Goal: Task Accomplishment & Management: Complete application form

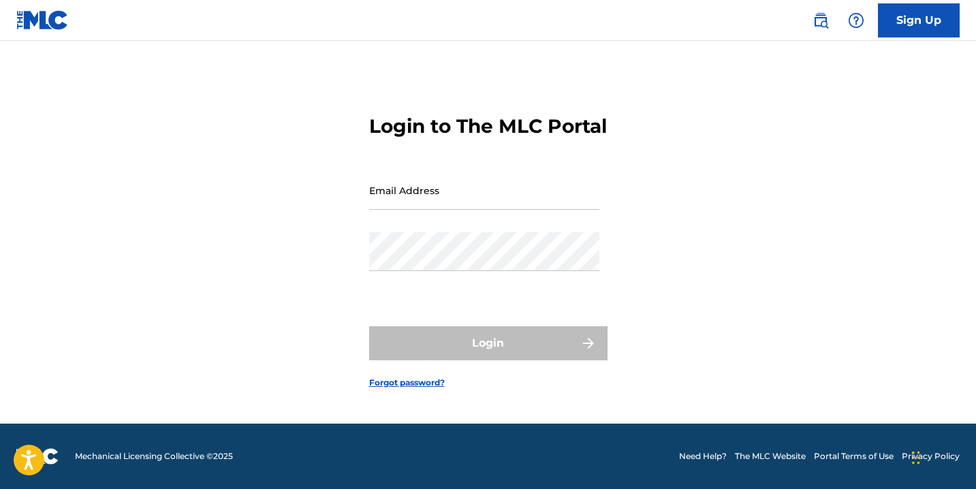
click at [432, 209] on input "Email Address" at bounding box center [484, 190] width 230 height 39
type input "[EMAIL_ADDRESS][DOMAIN_NAME]"
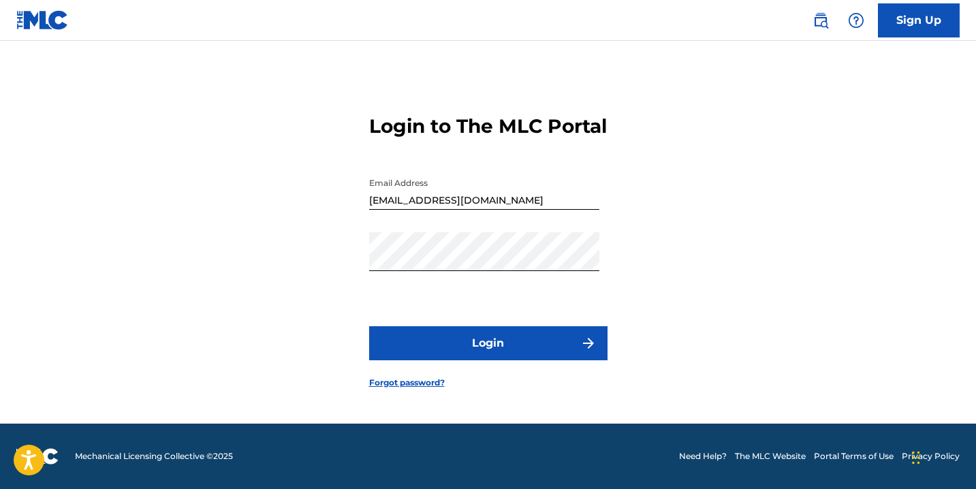
click at [478, 350] on button "Login" at bounding box center [488, 343] width 238 height 34
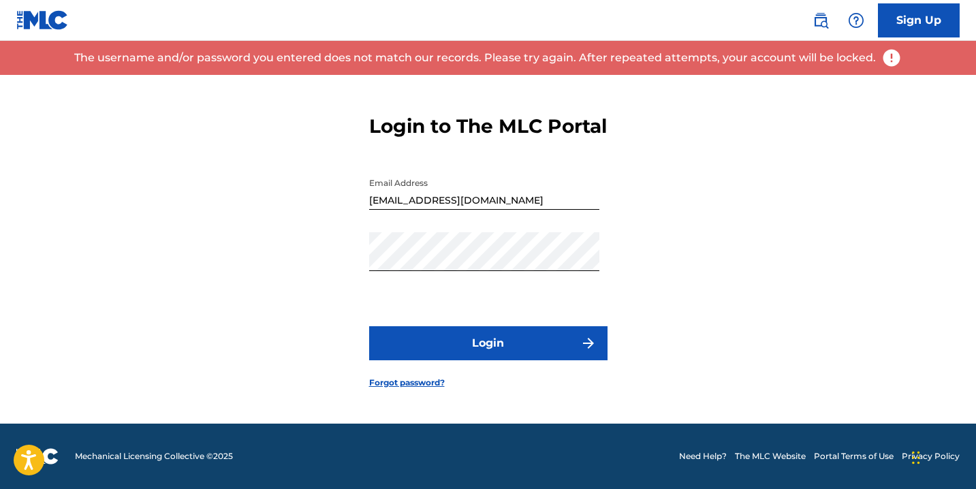
click at [912, 20] on link "Sign Up" at bounding box center [919, 20] width 82 height 34
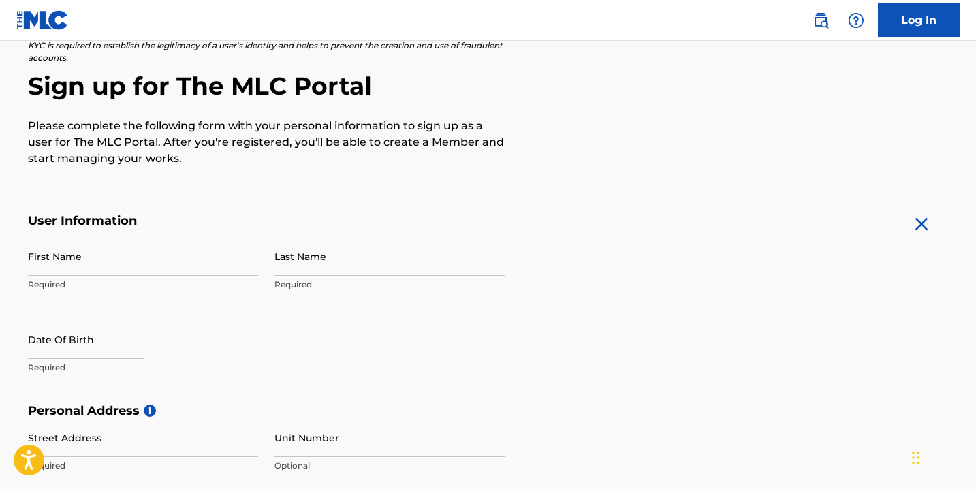
scroll to position [117, 0]
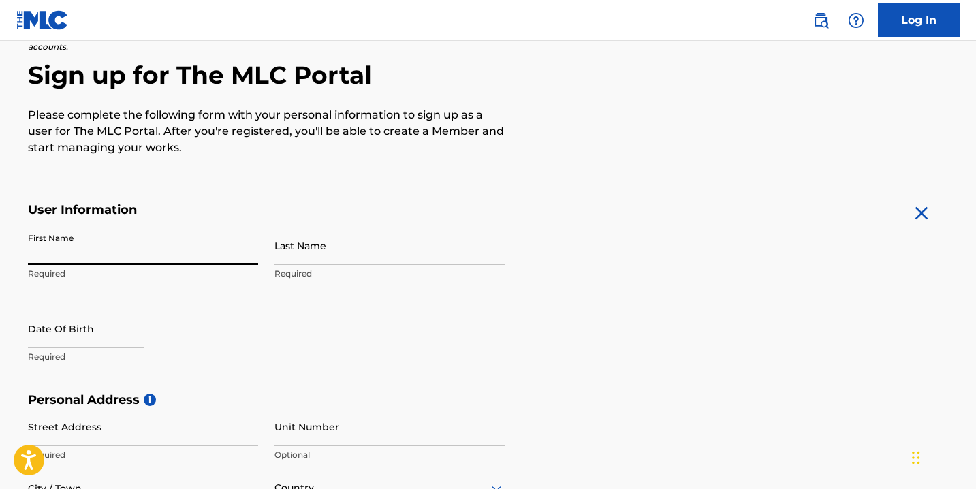
click at [207, 252] on input "First Name" at bounding box center [143, 245] width 230 height 39
type input "[PERSON_NAME]"
type input "AINA"
type input "CA [PERSON_NAME] ST, BEHIND ZOOMLION EASTLEGON, [GEOGRAPHIC_DATA]"
type input "ACCRA"
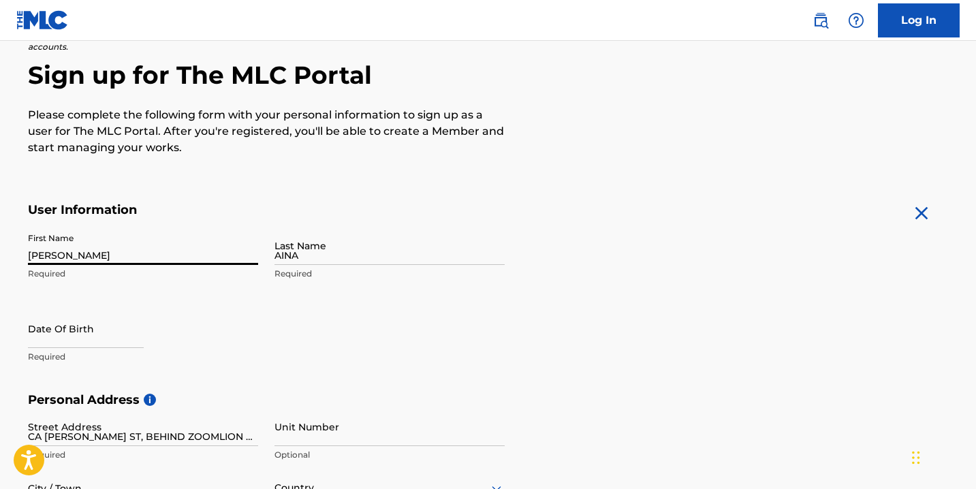
type input "[GEOGRAPHIC_DATA]"
type input "820212"
type input "233"
type input "50"
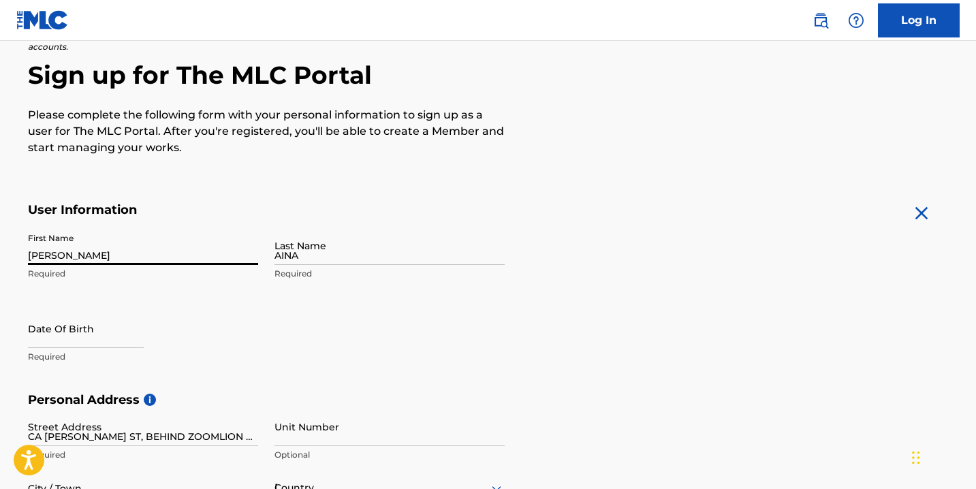
type input "6670725"
type input "[EMAIL_ADDRESS][DOMAIN_NAME]"
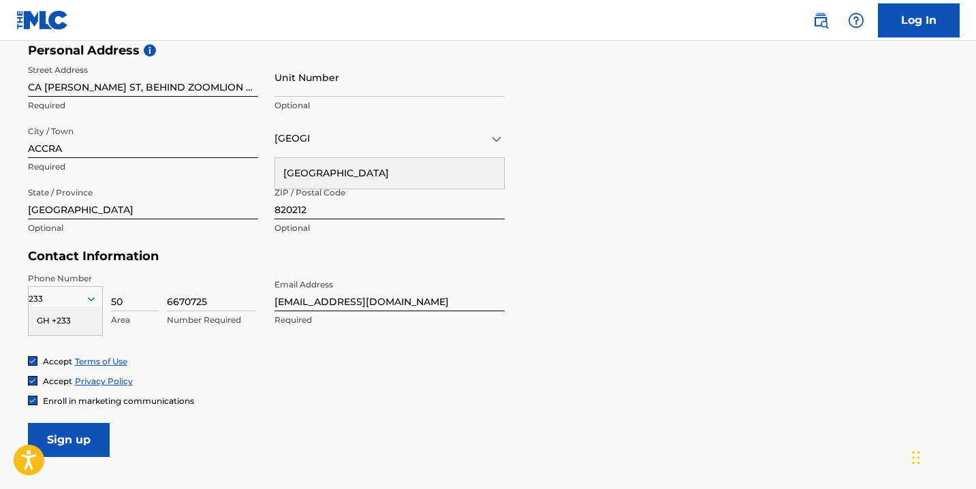
scroll to position [470, 0]
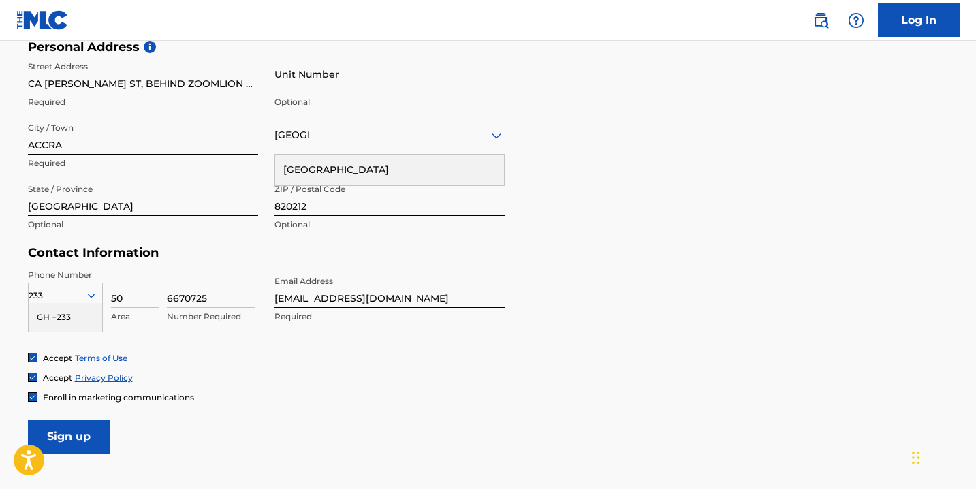
click at [157, 267] on div "Contact Information Phone Number 233 GH +233 Country Required 50 Area 6670725 N…" at bounding box center [266, 298] width 477 height 107
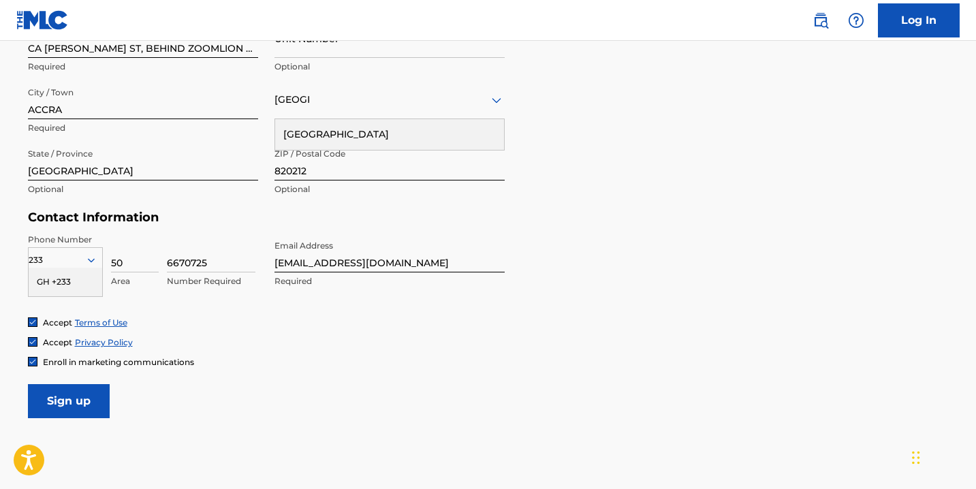
scroll to position [514, 0]
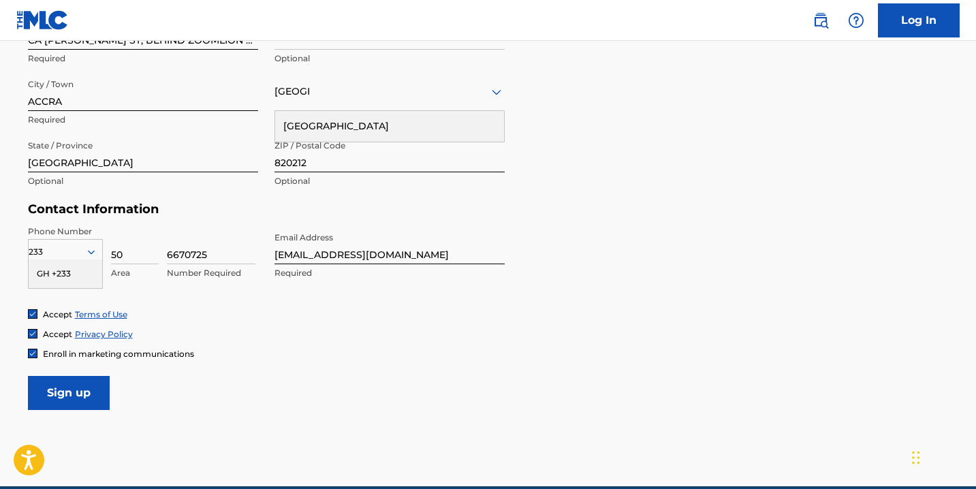
click at [163, 306] on div "Phone Number 233 GH +233 Country Required 50 Area 6670725 Number Required Email…" at bounding box center [266, 267] width 477 height 83
click at [195, 268] on p "Number Required" at bounding box center [211, 273] width 89 height 12
click at [199, 252] on input "6670725" at bounding box center [211, 245] width 89 height 39
type input "6759203"
click at [119, 249] on input "50" at bounding box center [135, 245] width 48 height 39
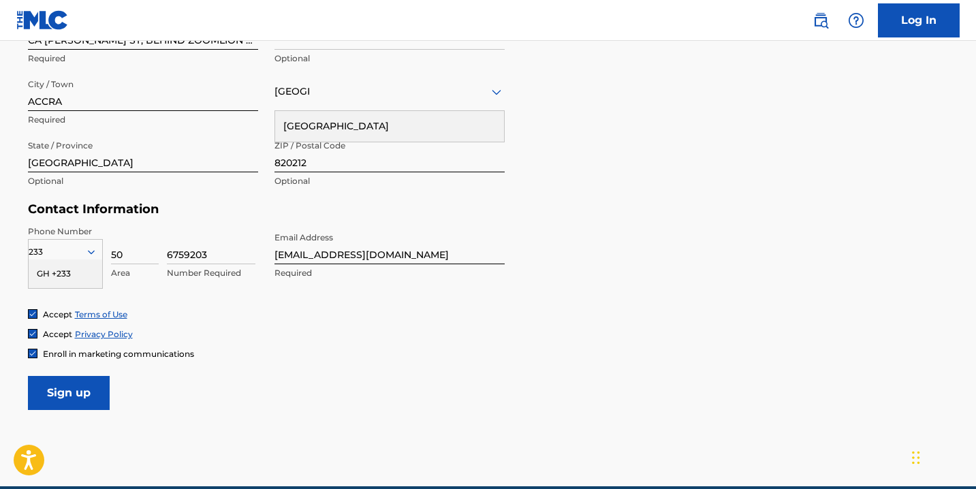
type input "59"
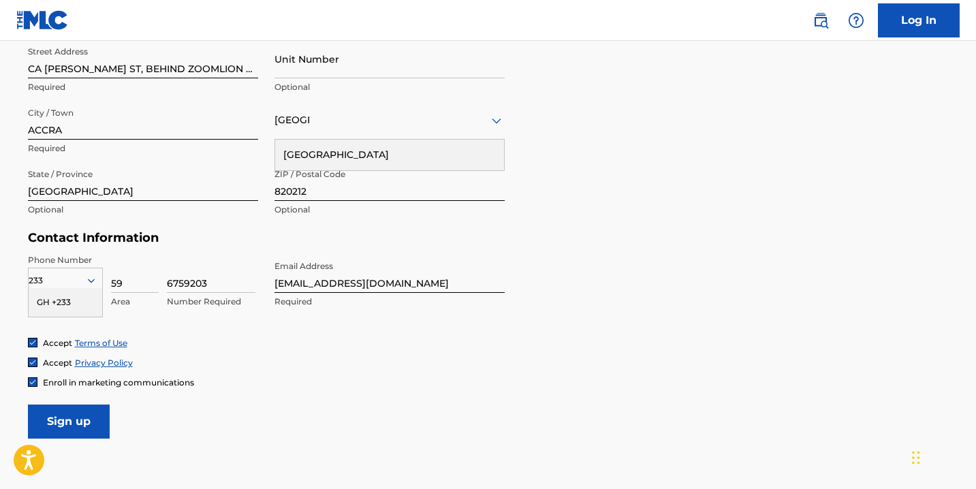
scroll to position [476, 0]
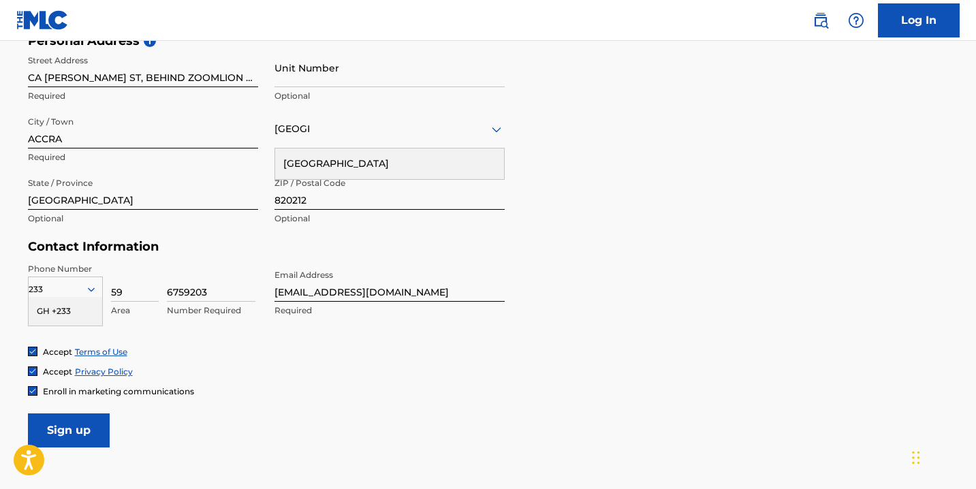
click at [350, 297] on input "[EMAIL_ADDRESS][DOMAIN_NAME]" at bounding box center [390, 282] width 230 height 39
click at [375, 290] on input "[EMAIL_ADDRESS][DOMAIN_NAME]" at bounding box center [390, 282] width 230 height 39
type input "[EMAIL_ADDRESS][DOMAIN_NAME]"
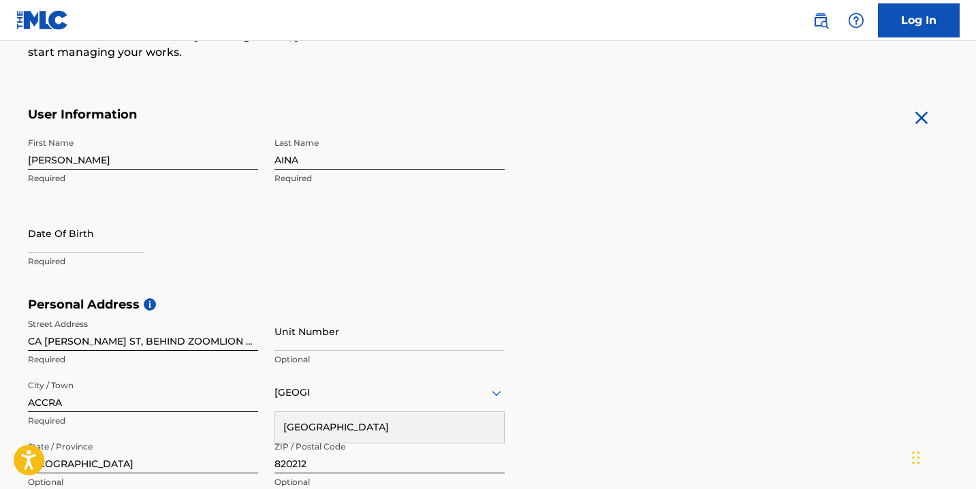
scroll to position [200, 0]
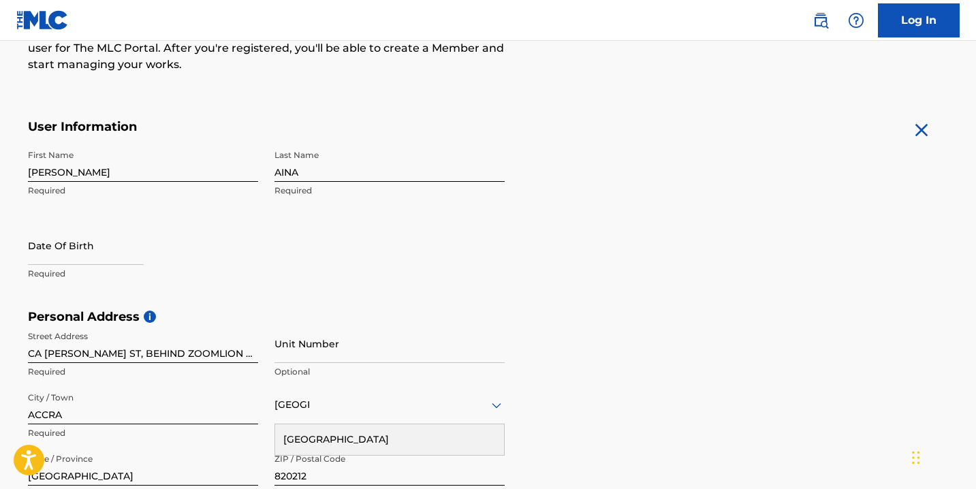
click at [109, 256] on input "text" at bounding box center [86, 245] width 116 height 39
select select "7"
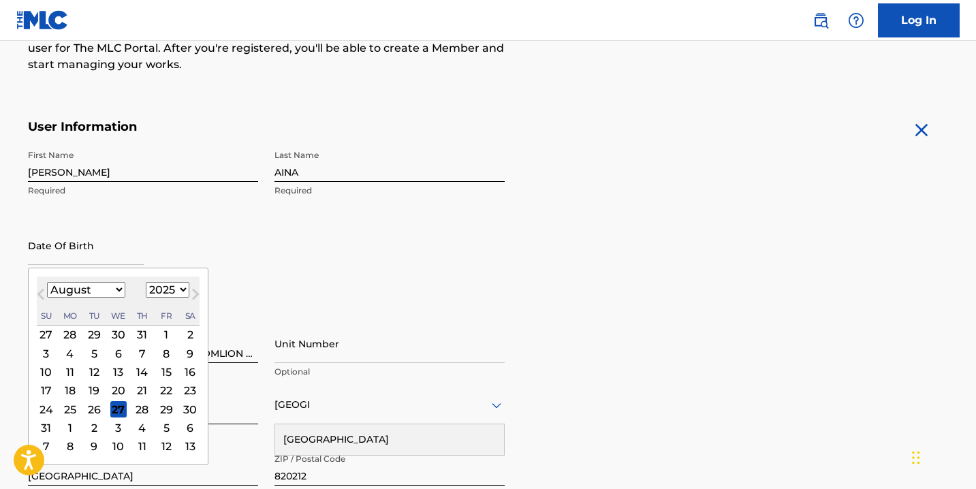
click at [168, 283] on select "1899 1900 1901 1902 1903 1904 1905 1906 1907 1908 1909 1910 1911 1912 1913 1914…" at bounding box center [168, 290] width 44 height 16
select select "1995"
click at [146, 282] on select "1899 1900 1901 1902 1903 1904 1905 1906 1907 1908 1909 1910 1911 1912 1913 1914…" at bounding box center [168, 290] width 44 height 16
click at [114, 294] on select "January February March April May June July August September October November De…" at bounding box center [86, 290] width 78 height 16
select select "4"
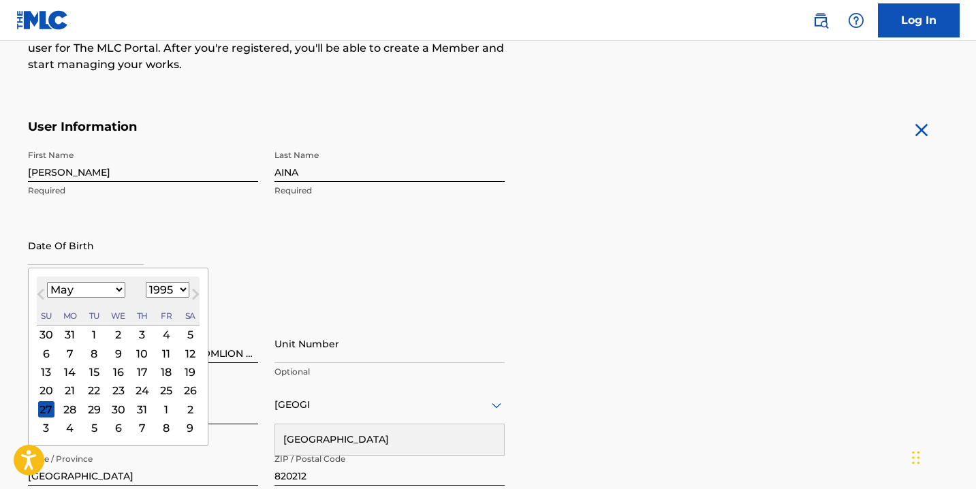
click at [47, 282] on select "January February March April May June July August September October November De…" at bounding box center [86, 290] width 78 height 16
click at [48, 390] on div "21" at bounding box center [45, 390] width 16 height 16
type input "[DATE]"
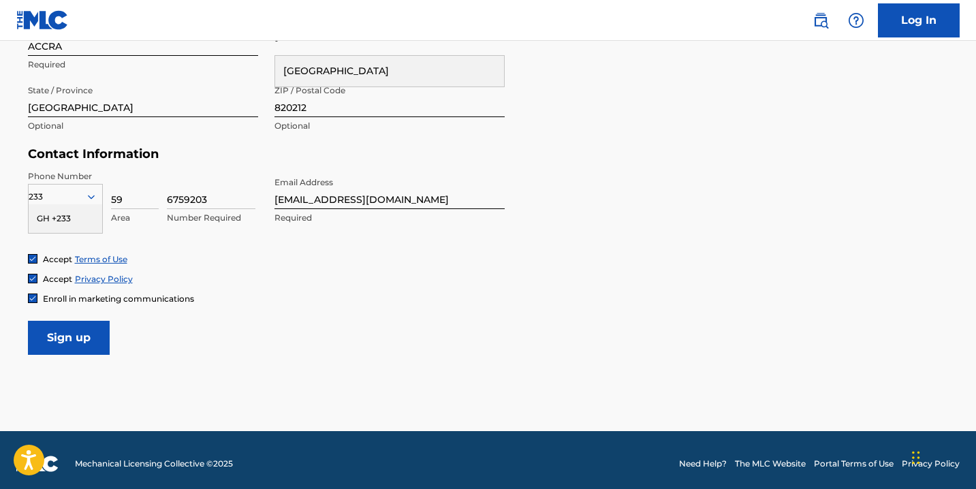
scroll to position [576, 0]
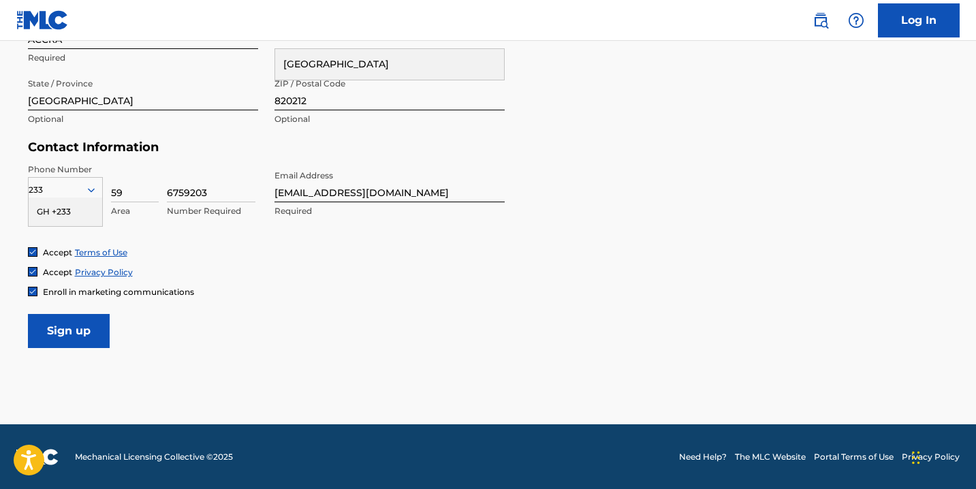
click at [78, 326] on input "Sign up" at bounding box center [69, 331] width 82 height 34
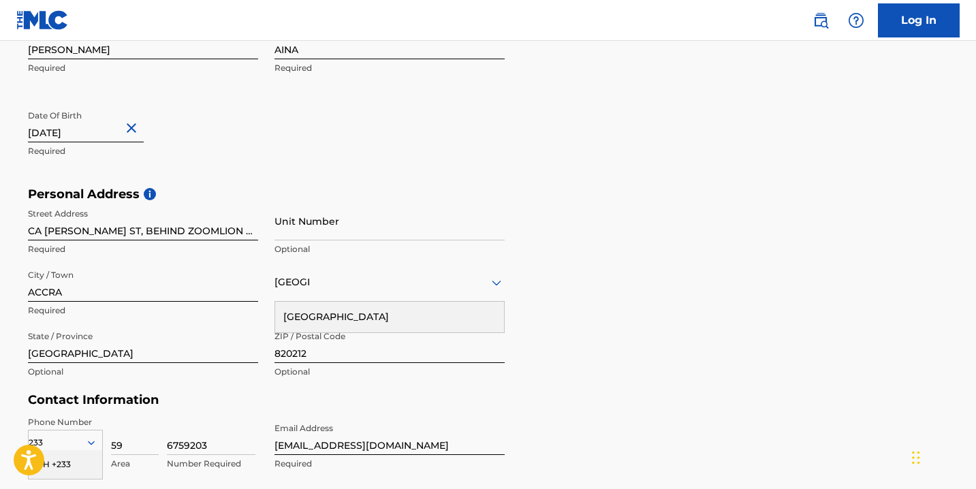
scroll to position [300, 0]
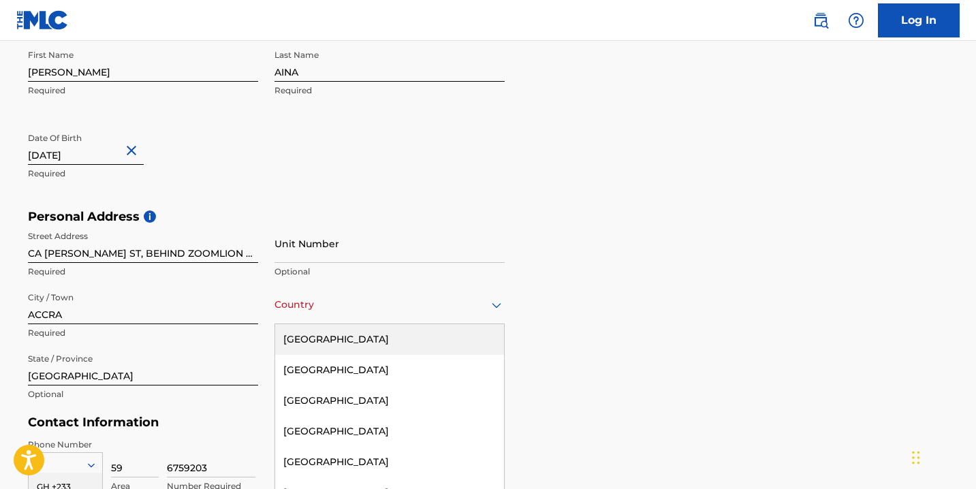
click at [391, 300] on div "[GEOGRAPHIC_DATA], 1 of 223. 223 results available. Use Up and Down to choose o…" at bounding box center [390, 305] width 230 height 39
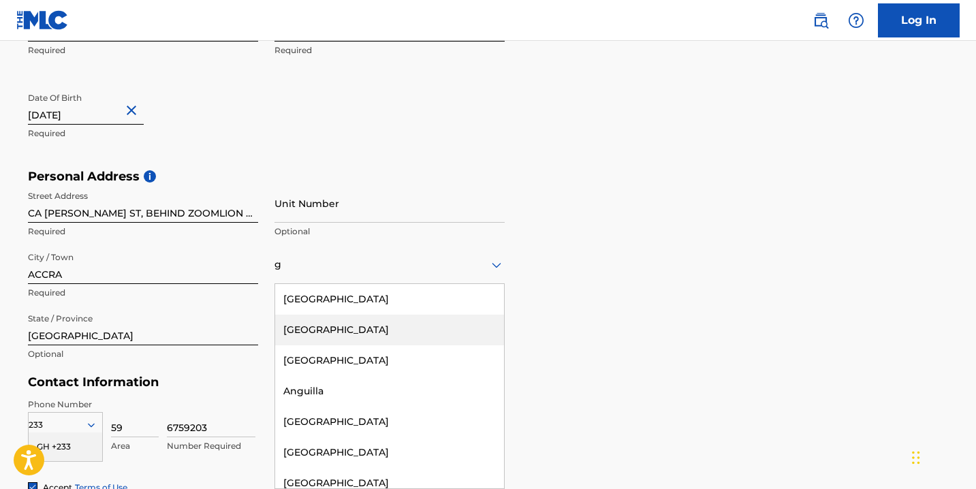
type input "[GEOGRAPHIC_DATA]"
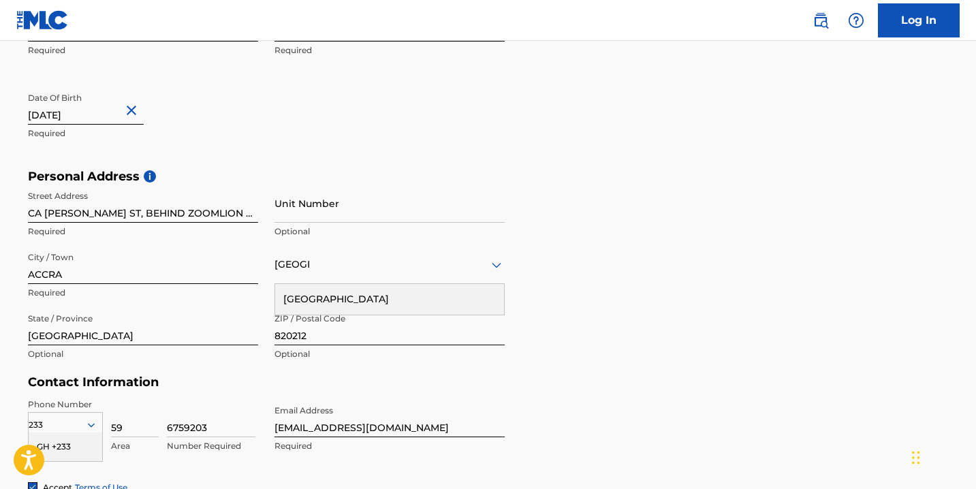
scroll to position [576, 0]
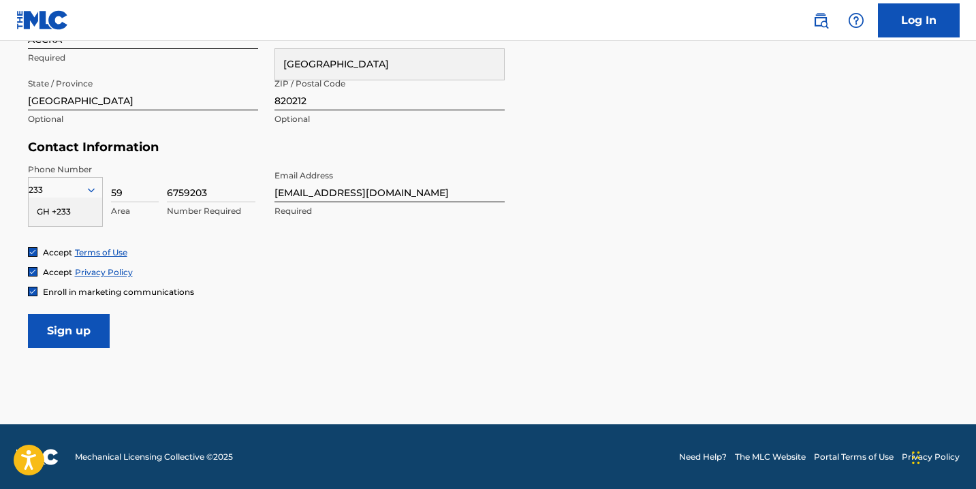
click at [935, 12] on link "Log In" at bounding box center [919, 20] width 82 height 34
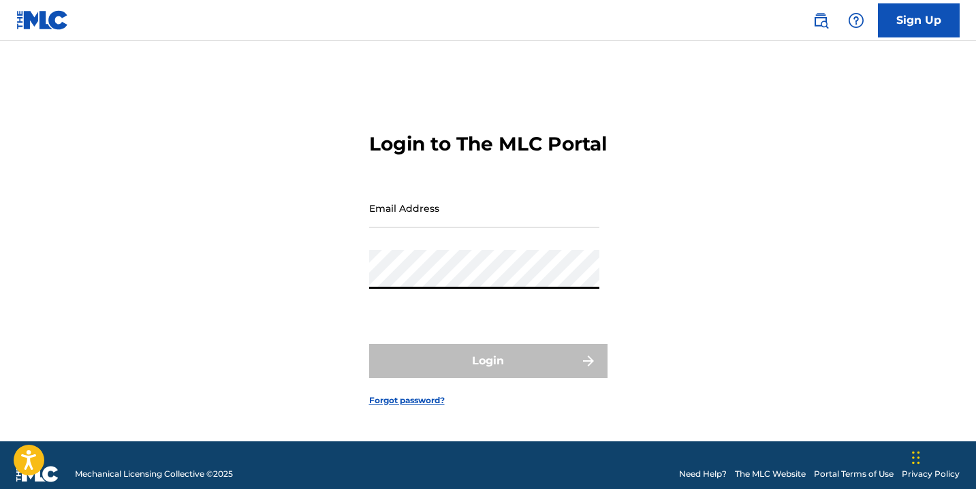
click at [500, 212] on input "Email Address" at bounding box center [484, 208] width 230 height 39
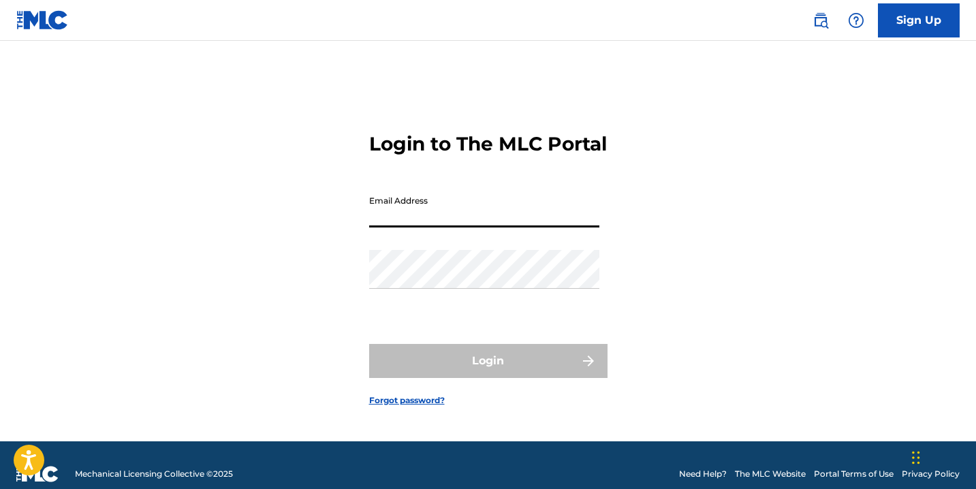
click at [932, 22] on link "Sign Up" at bounding box center [919, 20] width 82 height 34
